Goal: Information Seeking & Learning: Learn about a topic

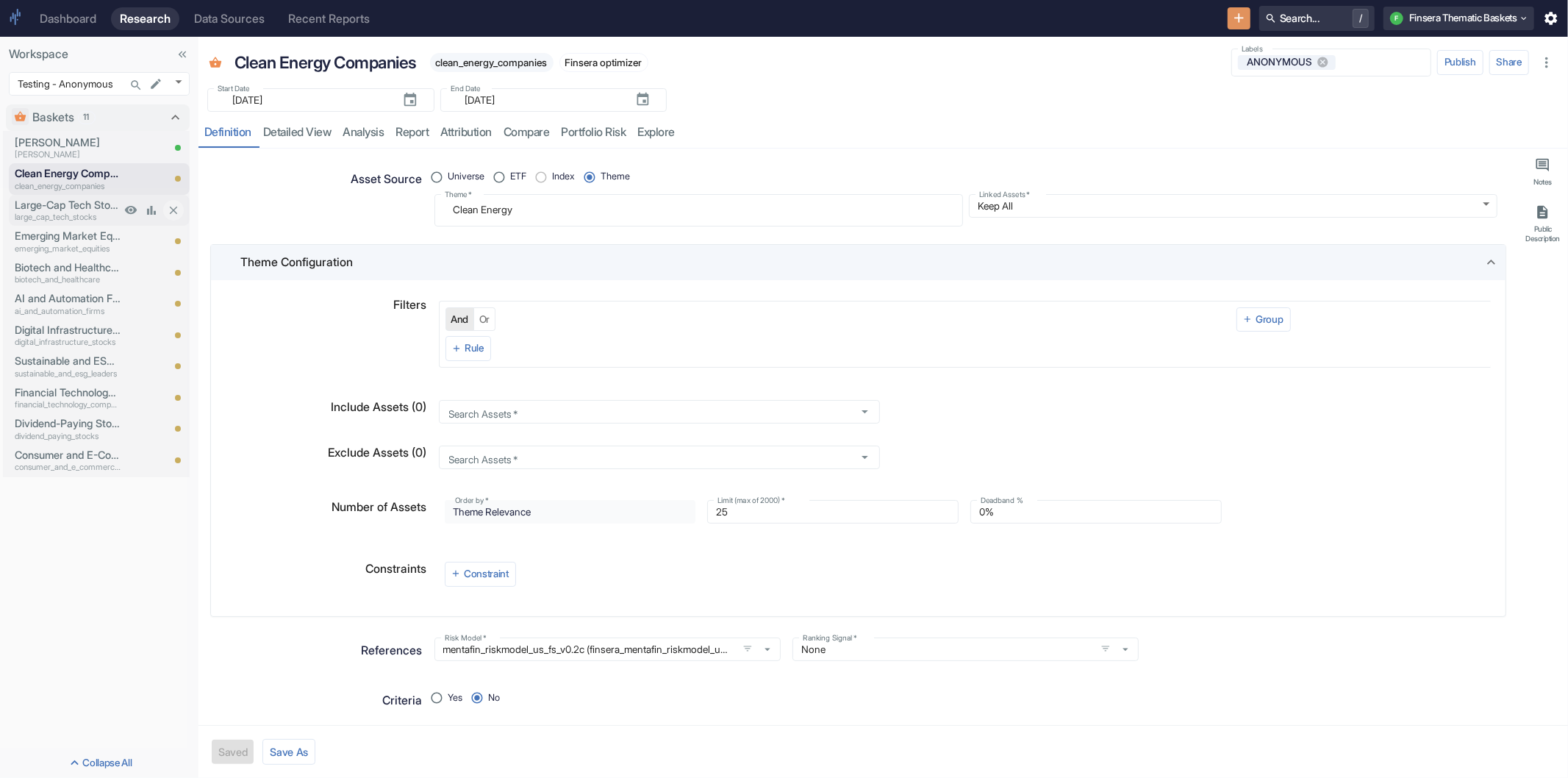
click at [56, 197] on p "Large-Cap Tech Stocks" at bounding box center [68, 205] width 106 height 16
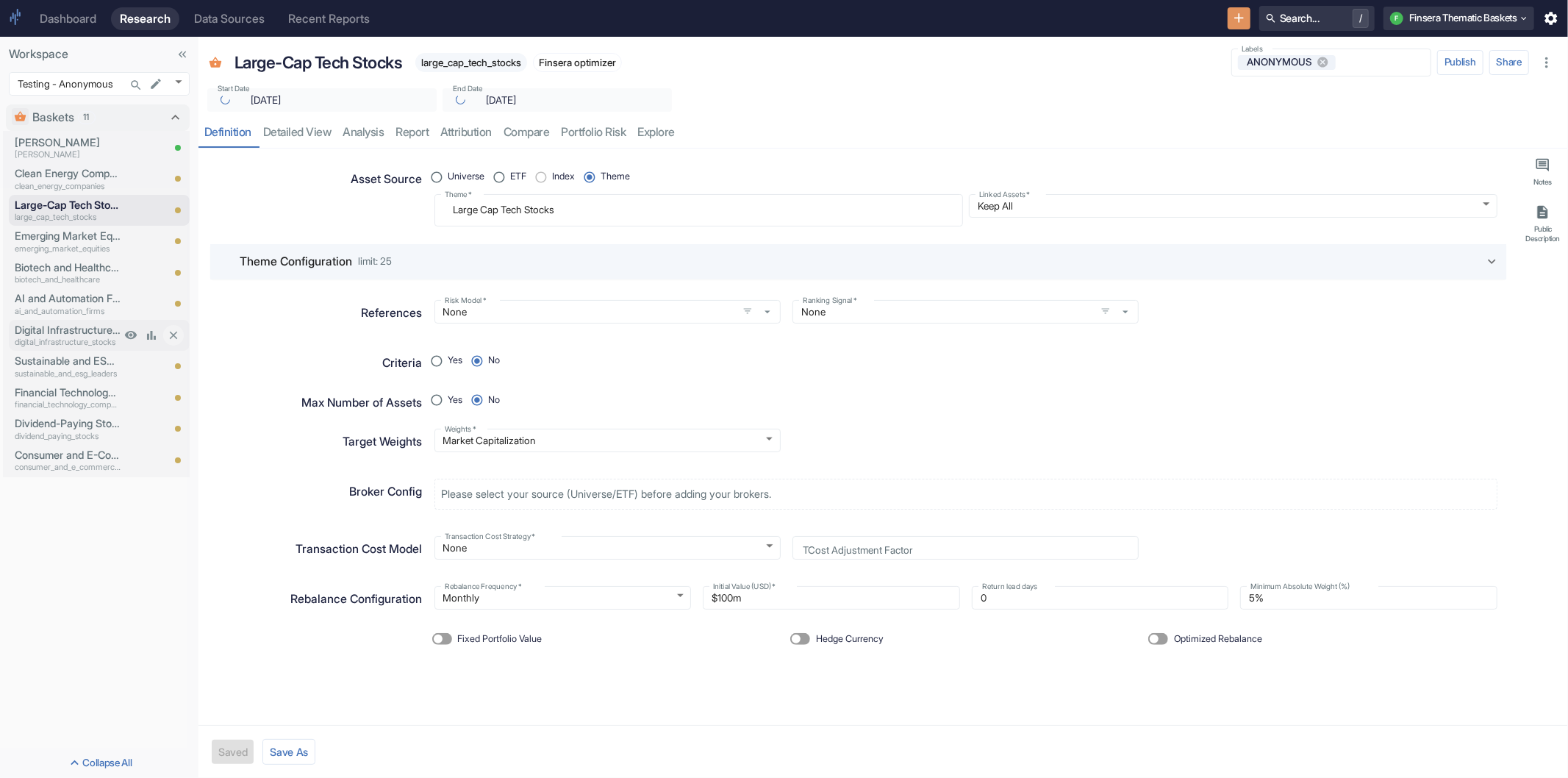
type textarea "x"
click at [77, 331] on p "Digital Infrastructure Stocks" at bounding box center [68, 330] width 106 height 16
type textarea "x"
click at [706, 220] on div "Digital Infrastructure x Theme   *" at bounding box center [698, 210] width 528 height 32
drag, startPoint x: 568, startPoint y: 204, endPoint x: 449, endPoint y: 208, distance: 119.1
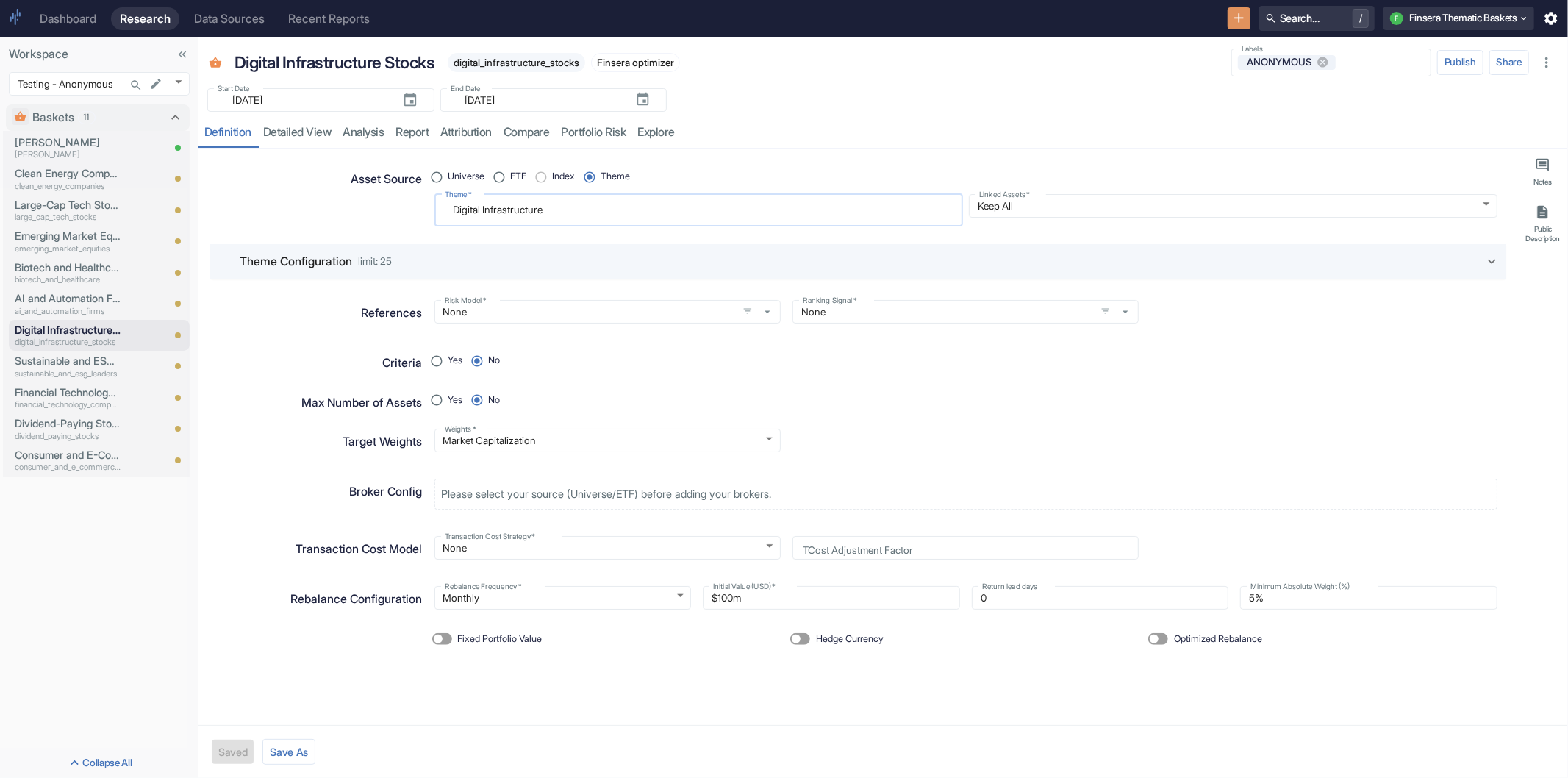
click at [449, 208] on textarea "Digital Infrastructure" at bounding box center [699, 210] width 508 height 20
